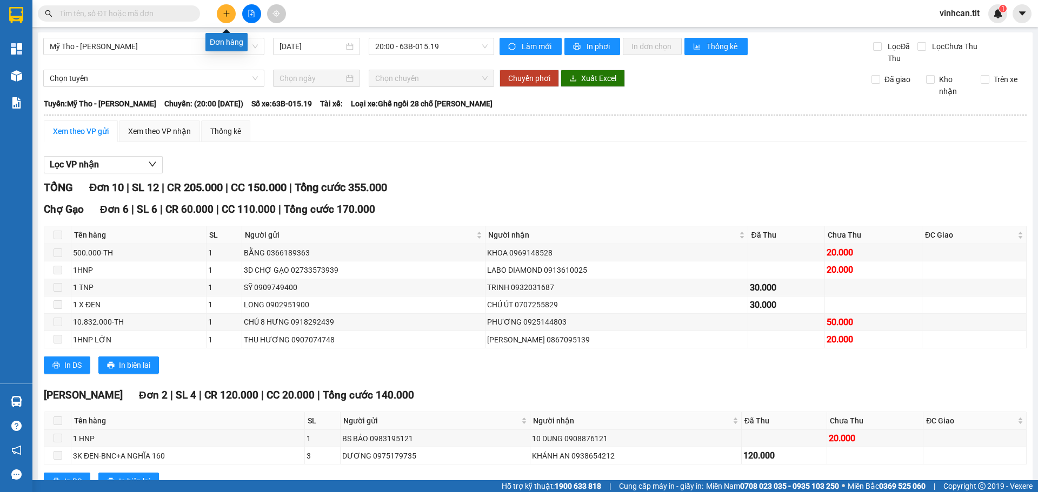
click at [223, 6] on button at bounding box center [226, 13] width 19 height 19
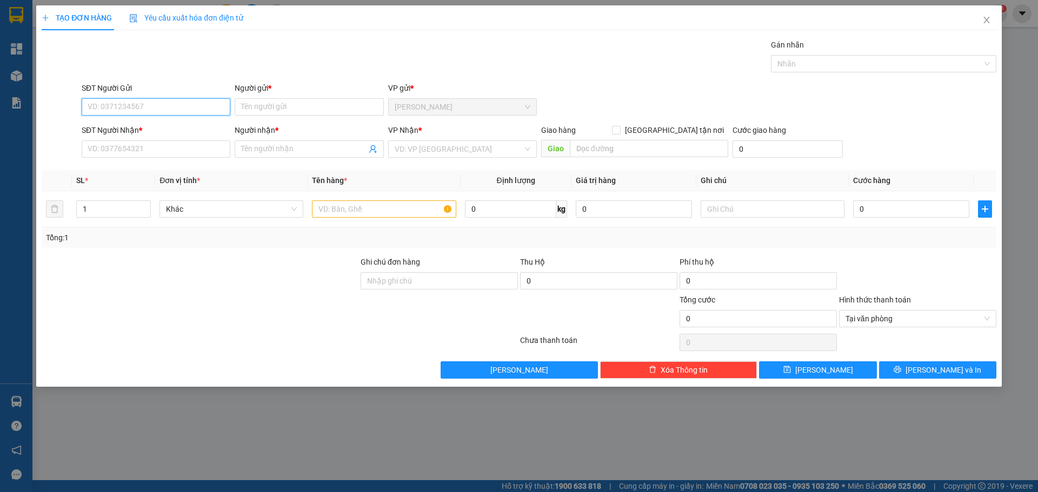
click at [148, 111] on input "SĐT Người Gửi" at bounding box center [156, 106] width 149 height 17
drag, startPoint x: 124, startPoint y: 128, endPoint x: 123, endPoint y: 142, distance: 13.5
click at [124, 128] on div "0934902076 - Ngân" at bounding box center [156, 129] width 136 height 12
type input "0934902076"
type input "Ngân"
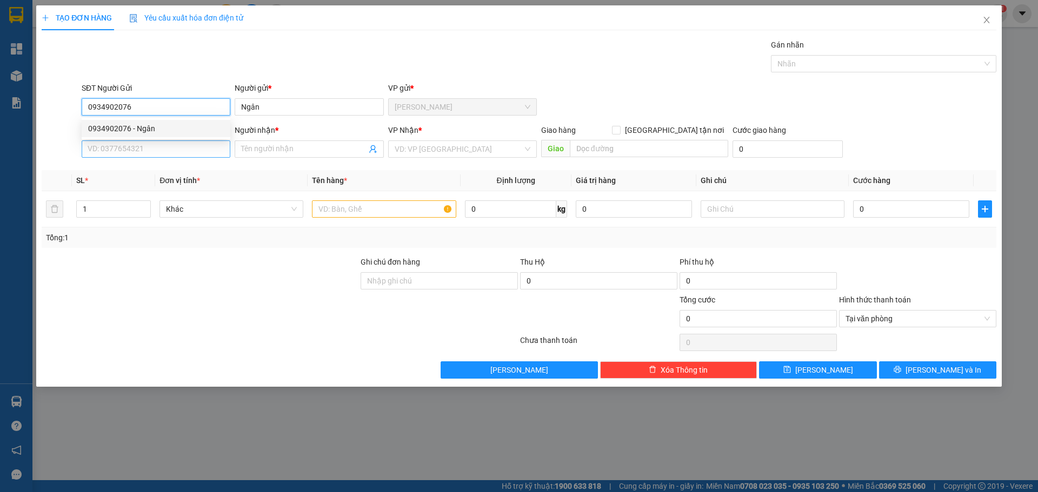
type input "0934902076"
click at [125, 146] on input "SĐT Người Nhận *" at bounding box center [156, 149] width 149 height 17
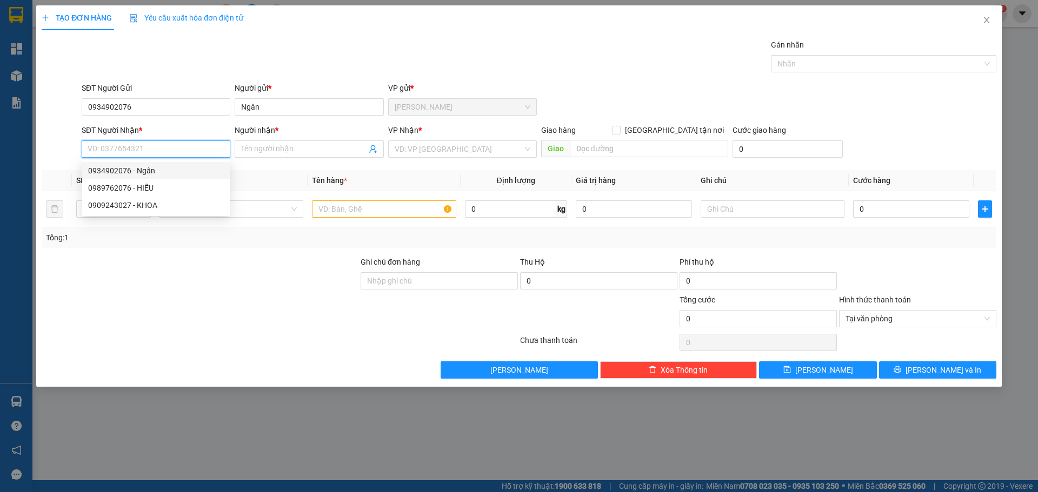
click at [127, 167] on div "0934902076 - Ngân" at bounding box center [156, 171] width 136 height 12
type input "0934902076"
type input "Ngân"
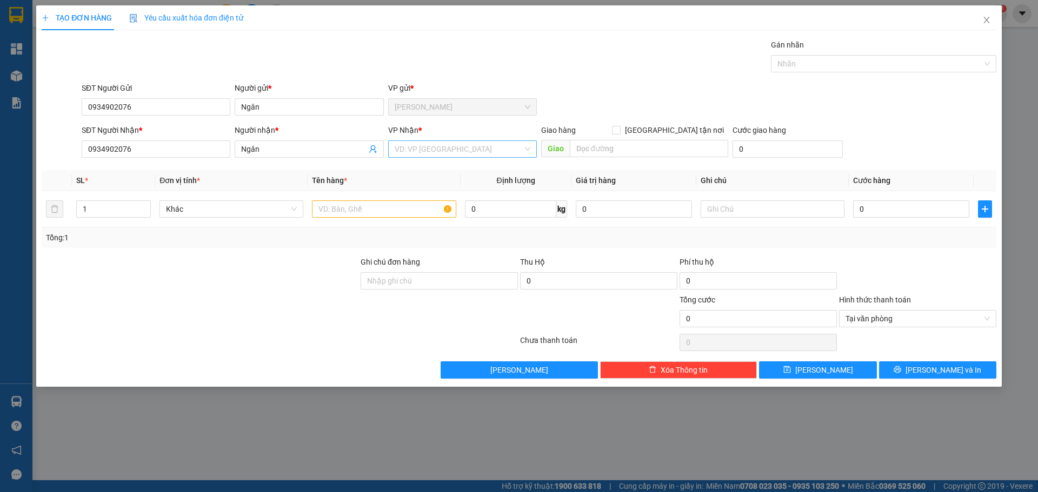
click at [422, 148] on input "search" at bounding box center [459, 149] width 128 height 16
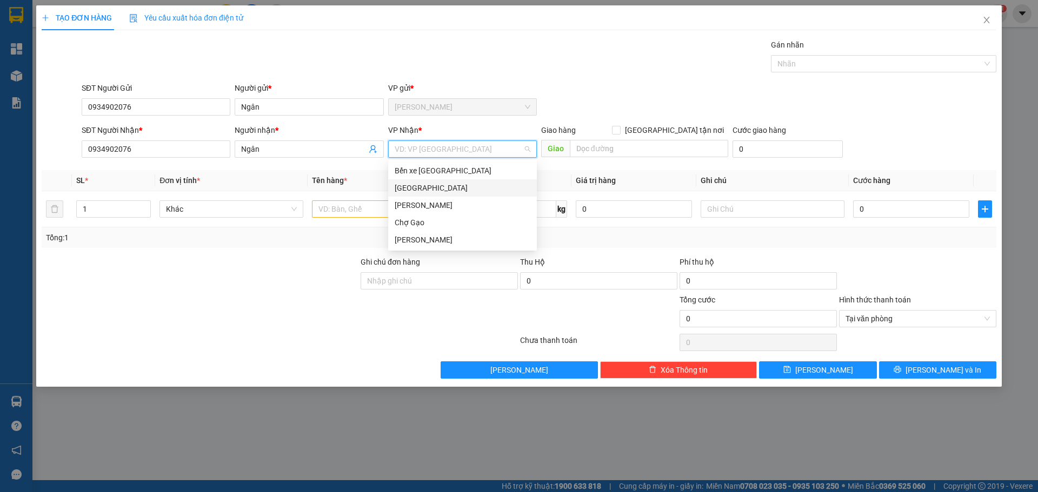
click at [405, 182] on div "[GEOGRAPHIC_DATA]" at bounding box center [463, 188] width 136 height 12
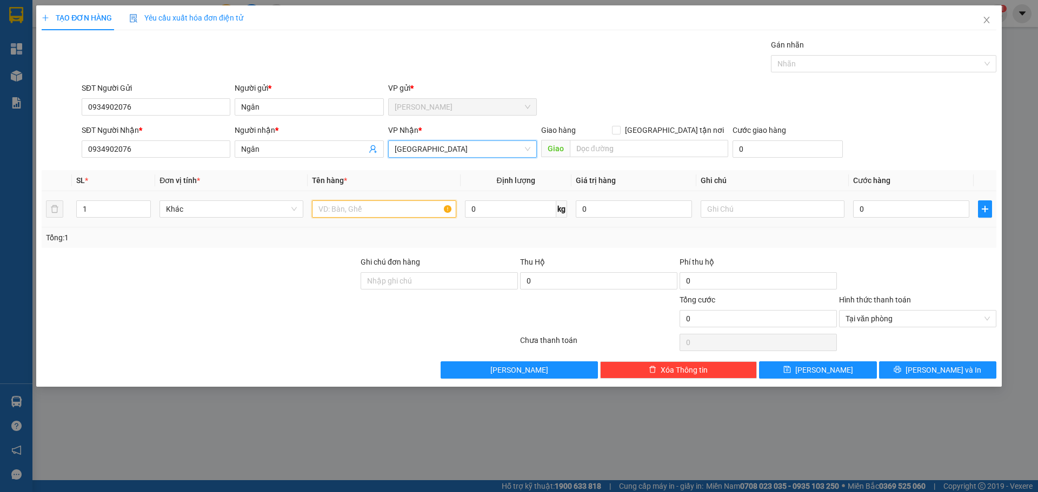
click at [361, 208] on input "text" at bounding box center [384, 209] width 144 height 17
paste input "Á"
type input "1 TNP BÁNH"
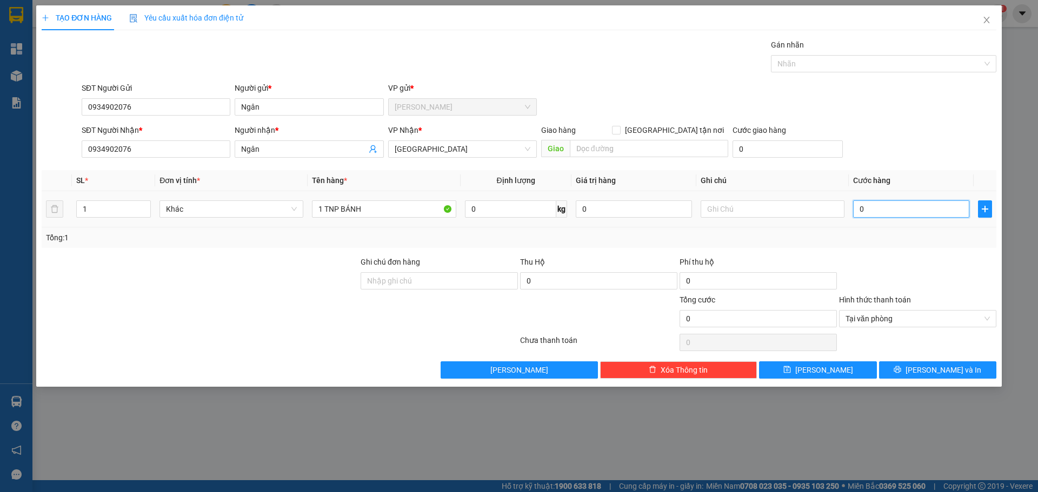
click at [893, 212] on input "0" at bounding box center [911, 209] width 116 height 17
type input "3"
type input "35"
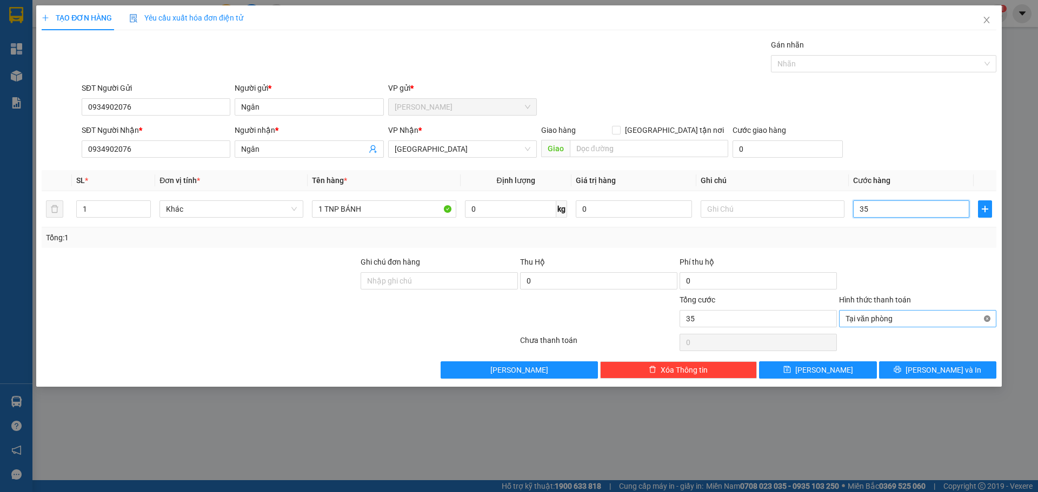
type input "35"
type input "35.000"
click at [962, 372] on button "[PERSON_NAME] và In" at bounding box center [937, 370] width 117 height 17
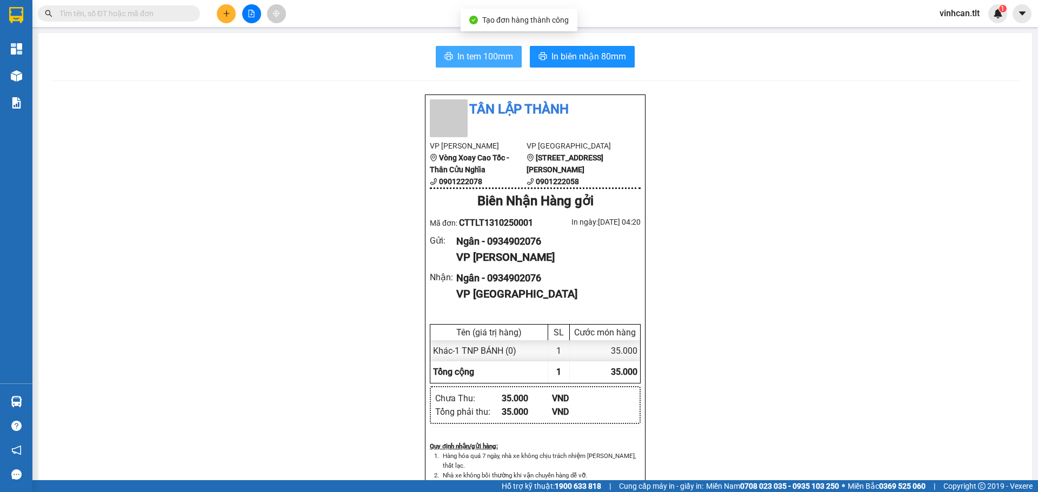
click at [483, 52] on span "In tem 100mm" at bounding box center [485, 57] width 56 height 14
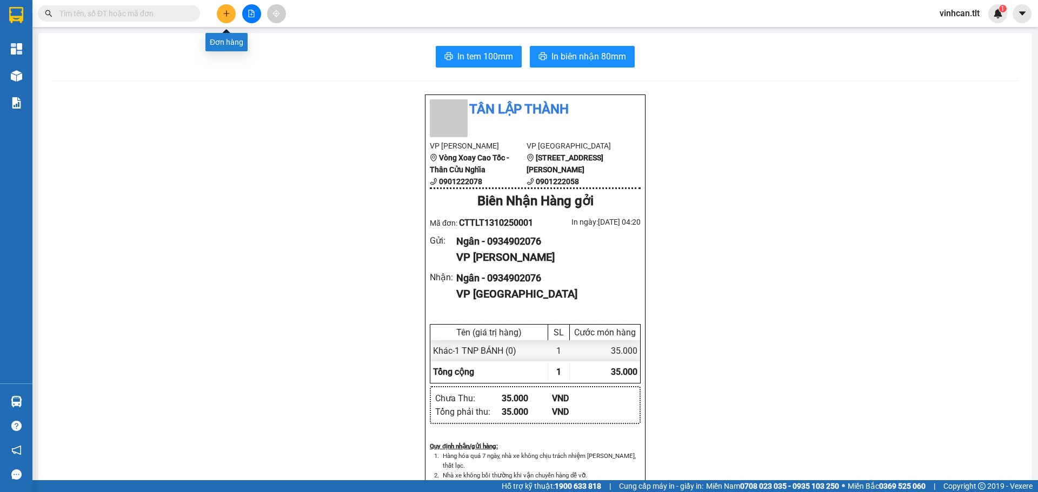
click at [229, 15] on icon "plus" at bounding box center [227, 14] width 8 height 8
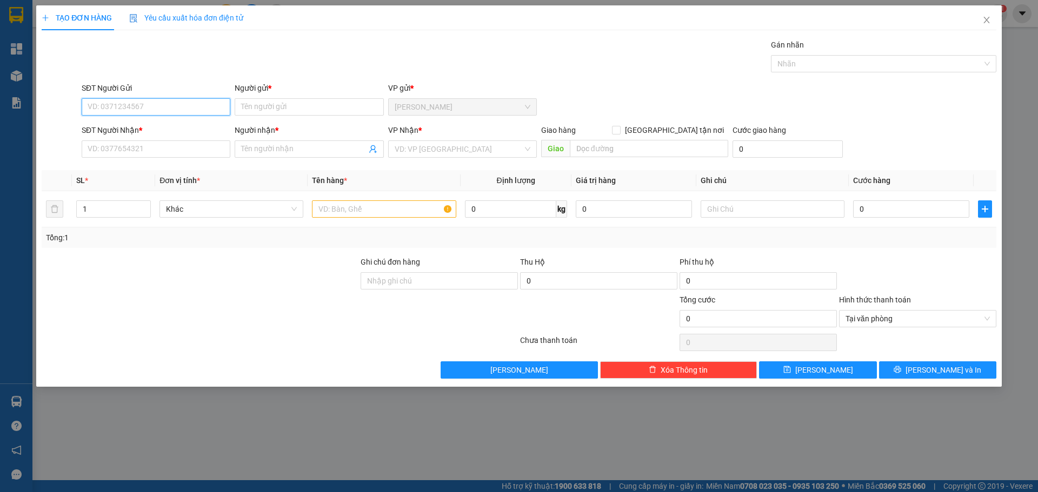
click at [128, 106] on input "SĐT Người Gửi" at bounding box center [156, 106] width 149 height 17
type input "0908498577"
click at [100, 134] on div "0908498577 - Hiền" at bounding box center [156, 129] width 136 height 12
type input "Hiền"
type input "0908498577"
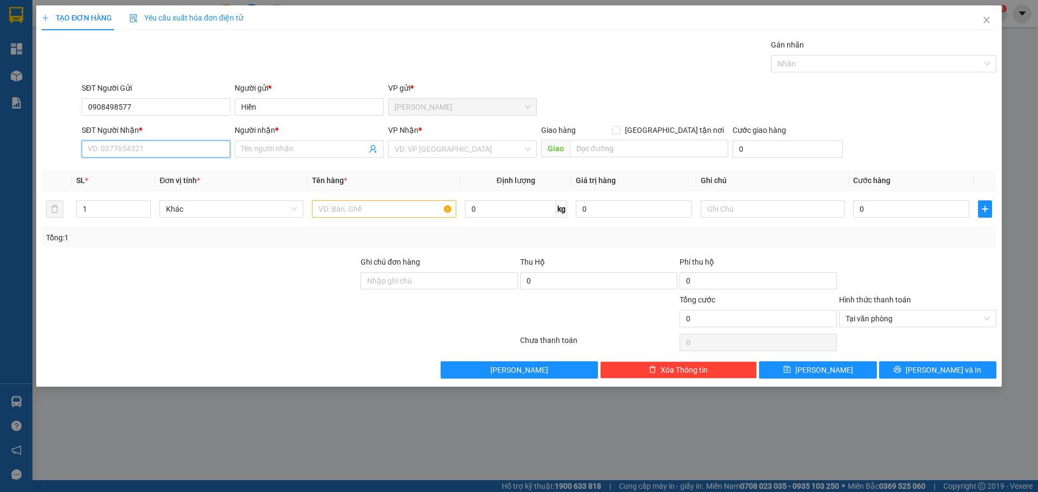
click at [100, 152] on input "SĐT Người Nhận *" at bounding box center [156, 149] width 149 height 17
click at [114, 175] on div "0908498577 - Hiền" at bounding box center [156, 171] width 136 height 12
type input "0908498577"
type input "Hiền"
click at [419, 150] on input "search" at bounding box center [459, 149] width 128 height 16
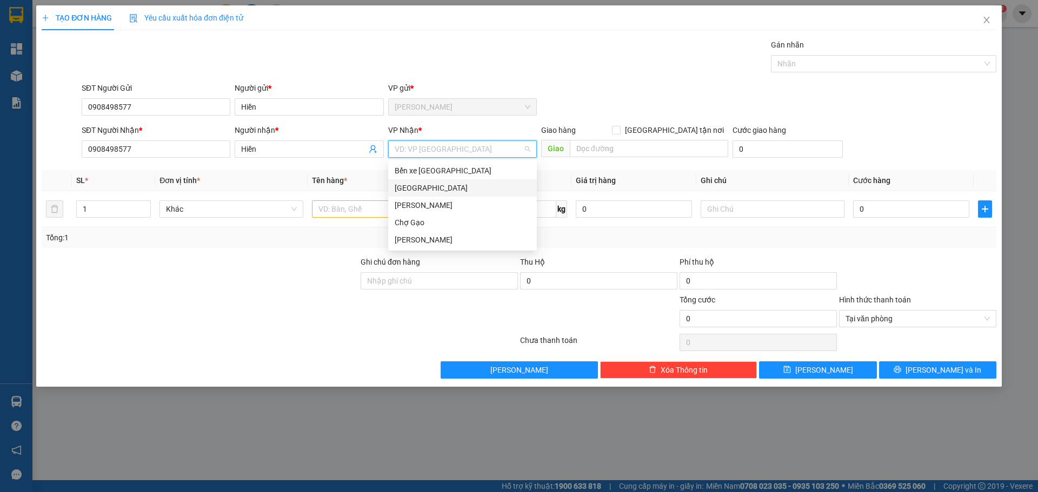
click at [404, 192] on div "[GEOGRAPHIC_DATA]" at bounding box center [463, 188] width 136 height 12
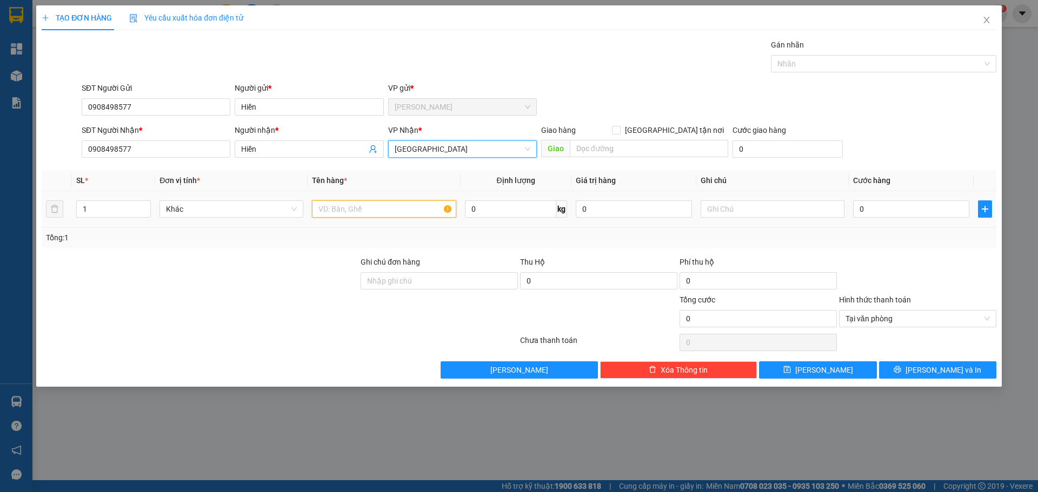
click at [334, 206] on input "text" at bounding box center [384, 209] width 144 height 17
type input "1 K TRONG"
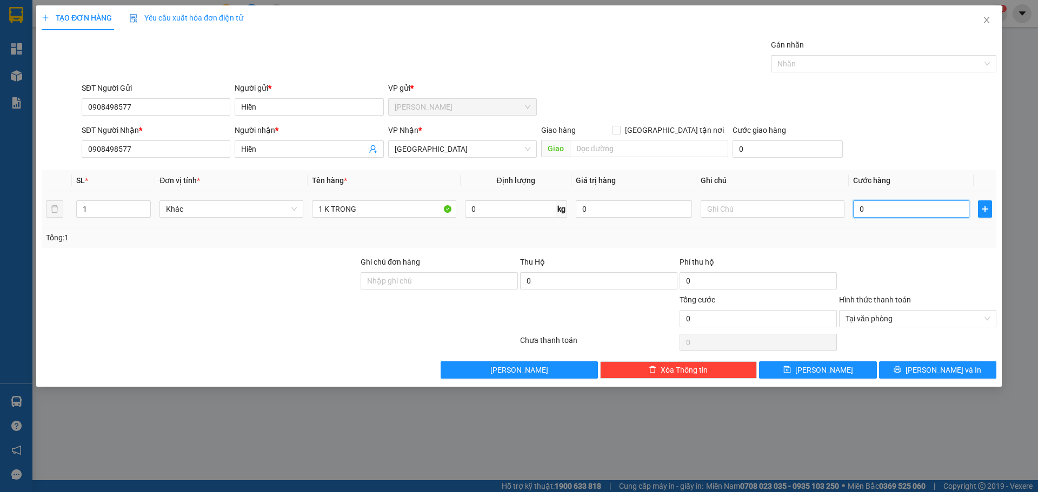
click at [882, 205] on input "0" at bounding box center [911, 209] width 116 height 17
type input "4"
type input "40"
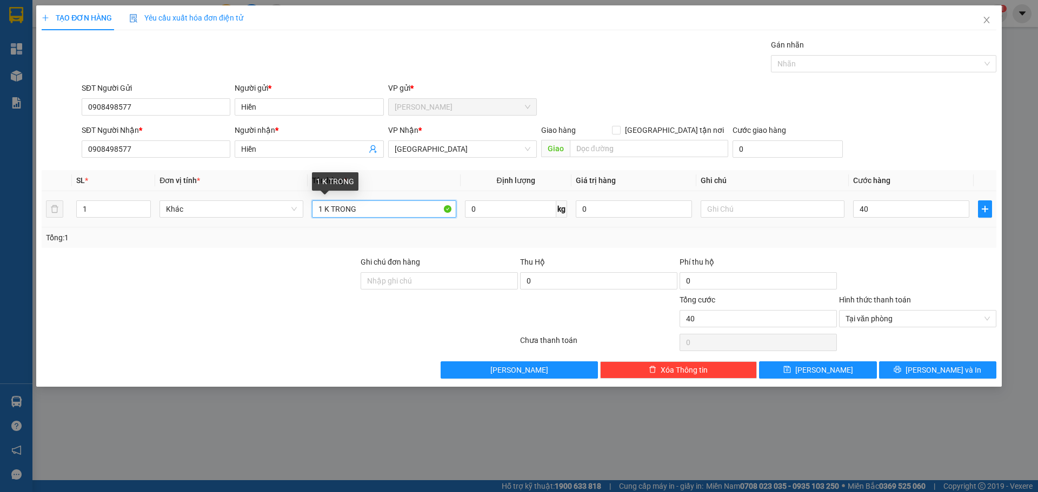
type input "40.000"
click at [380, 209] on input "1 K TRONG" at bounding box center [384, 209] width 144 height 17
click at [366, 215] on input "1 K TRONG TRIVI" at bounding box center [384, 209] width 144 height 17
type input "1 K TRONG TIVI"
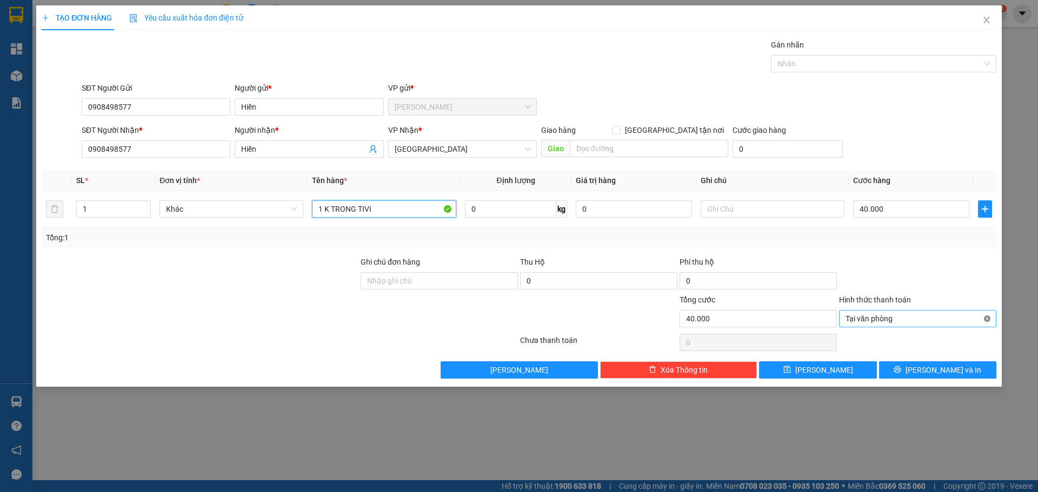
type input "40.000"
type input "1 K TRONG TIVI"
click at [957, 373] on span "[PERSON_NAME] và In" at bounding box center [943, 370] width 76 height 12
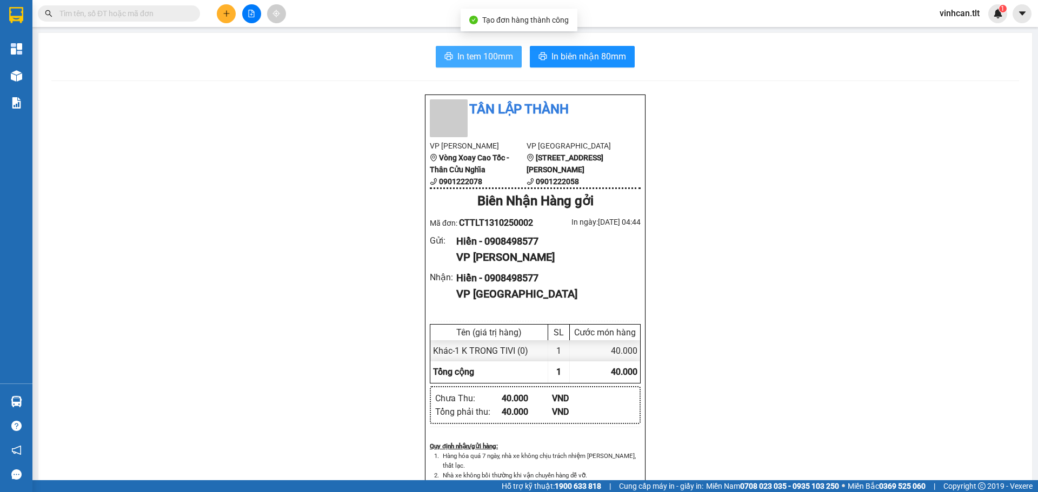
click at [484, 58] on span "In tem 100mm" at bounding box center [485, 57] width 56 height 14
